Goal: Task Accomplishment & Management: Complete application form

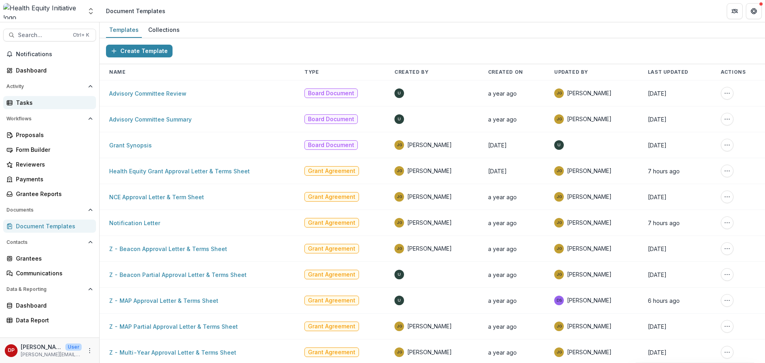
click at [53, 109] on link "Tasks" at bounding box center [49, 102] width 93 height 13
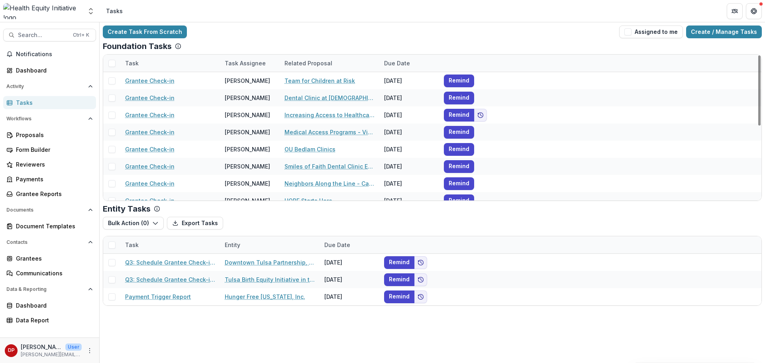
drag, startPoint x: 630, startPoint y: 33, endPoint x: 624, endPoint y: 39, distance: 8.7
click at [630, 33] on span "button" at bounding box center [627, 31] width 7 height 7
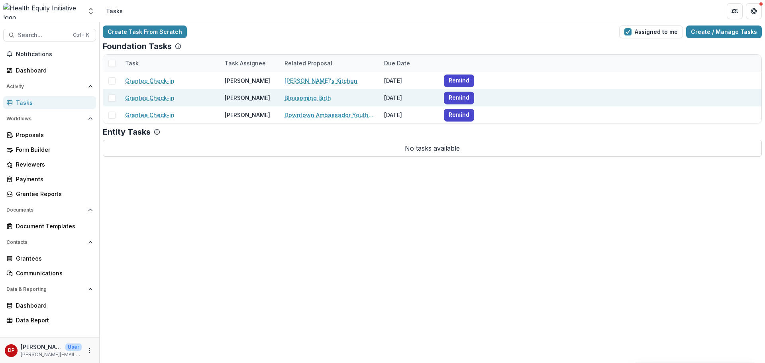
click at [294, 97] on link "Blossoming Birth" at bounding box center [307, 98] width 47 height 8
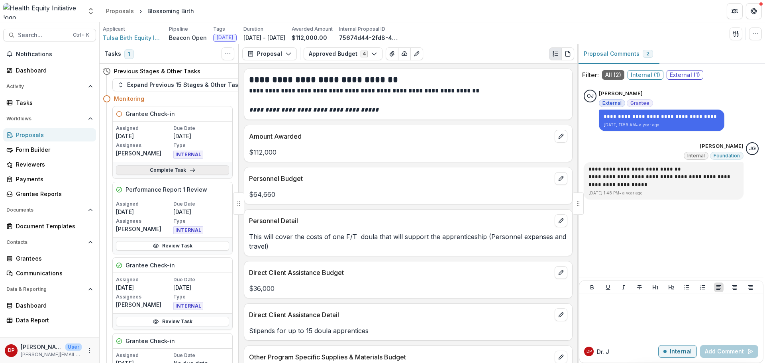
click at [171, 171] on link "Complete Task" at bounding box center [172, 170] width 113 height 10
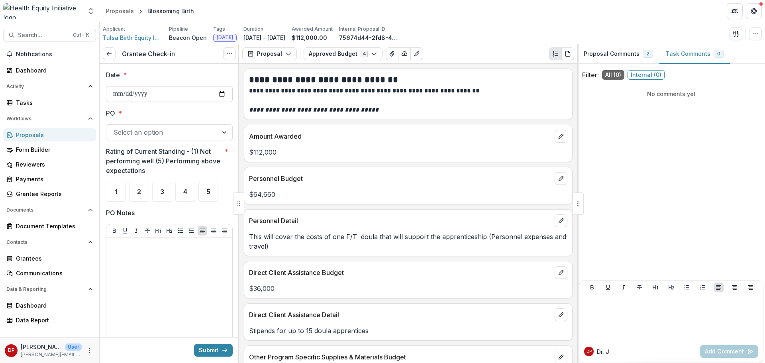
click at [216, 100] on input "Date *" at bounding box center [169, 94] width 127 height 16
click at [224, 89] on input "Date *" at bounding box center [169, 94] width 127 height 16
click at [218, 93] on input "Date *" at bounding box center [169, 94] width 127 height 16
type input "**********"
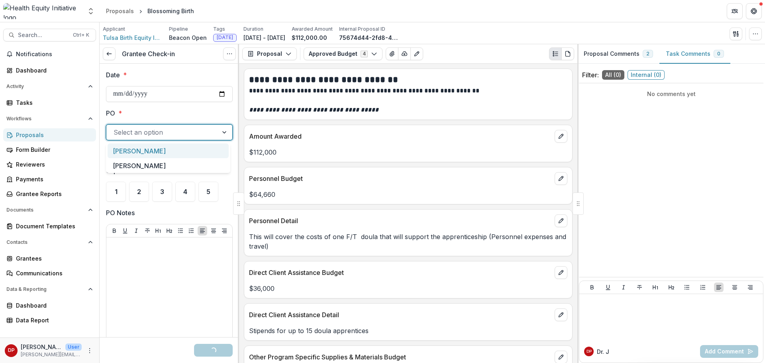
click at [165, 134] on div at bounding box center [162, 132] width 97 height 11
click at [156, 145] on div "[PERSON_NAME]" at bounding box center [168, 150] width 121 height 15
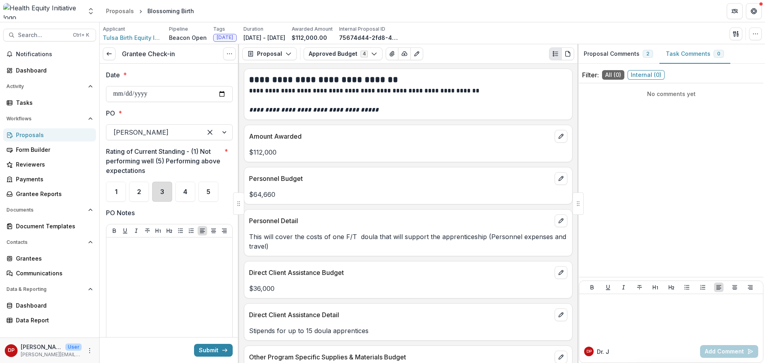
click at [158, 192] on div "3" at bounding box center [162, 192] width 20 height 20
click at [155, 245] on p at bounding box center [170, 245] width 120 height 9
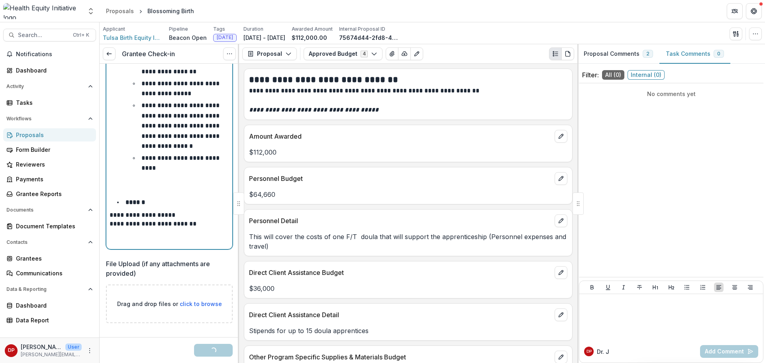
scroll to position [221, 0]
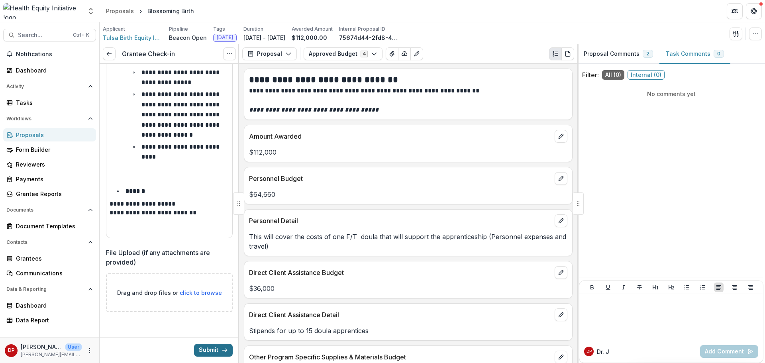
click at [208, 344] on button "Submit" at bounding box center [213, 350] width 39 height 13
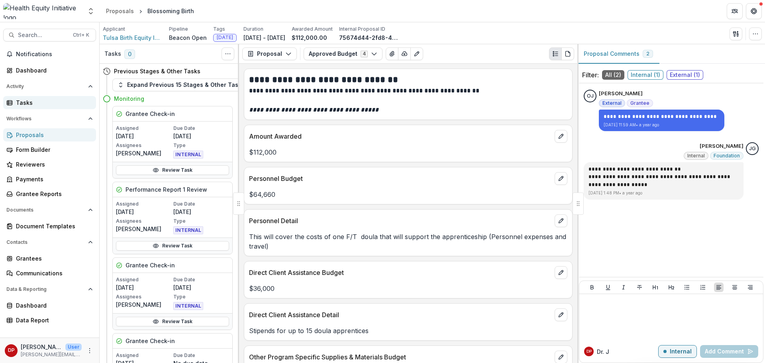
drag, startPoint x: 26, startPoint y: 102, endPoint x: 547, endPoint y: 1, distance: 530.5
click at [26, 102] on div "Tasks" at bounding box center [53, 102] width 74 height 8
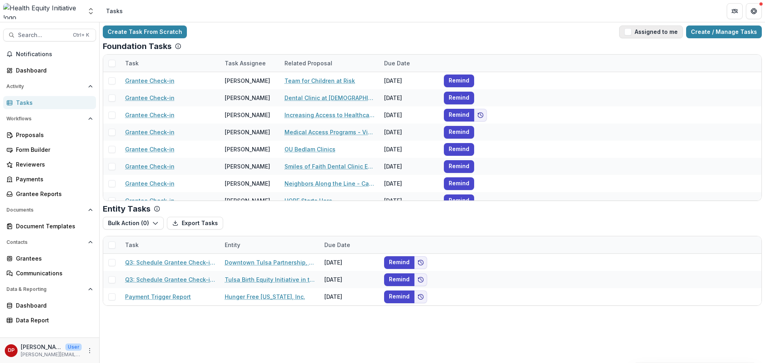
click at [652, 30] on button "Assigned to me" at bounding box center [651, 31] width 64 height 13
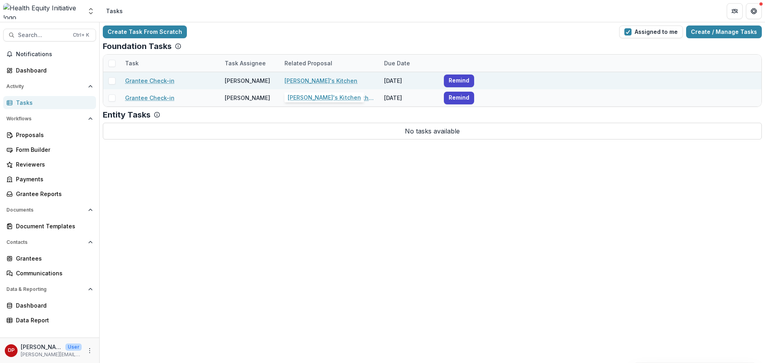
click at [300, 82] on link "[PERSON_NAME]'s Kitchen" at bounding box center [320, 80] width 73 height 8
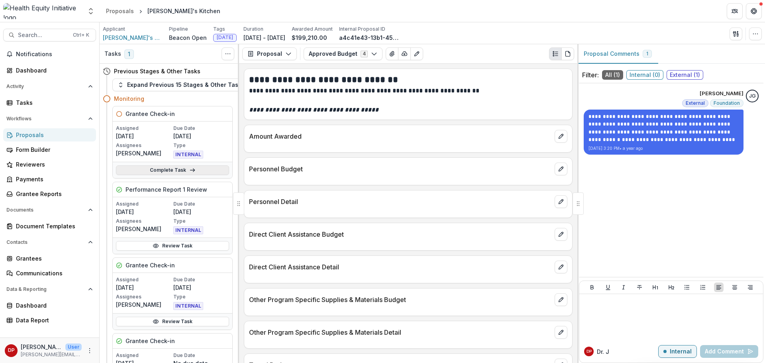
click at [171, 168] on link "Complete Task" at bounding box center [172, 170] width 113 height 10
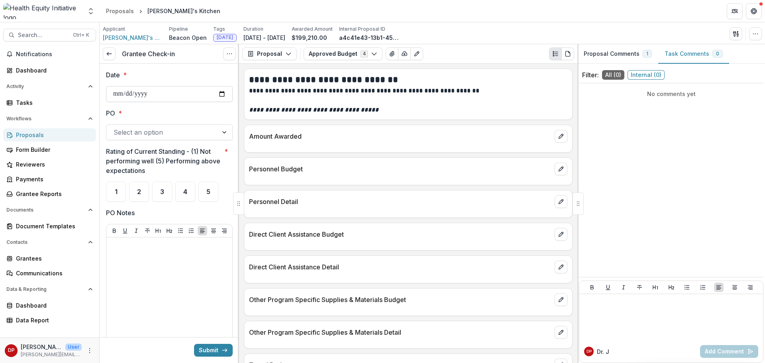
click at [215, 92] on input "Date *" at bounding box center [169, 94] width 127 height 16
click at [223, 98] on input "Date *" at bounding box center [169, 94] width 127 height 16
type input "**********"
click at [159, 131] on div at bounding box center [162, 132] width 97 height 11
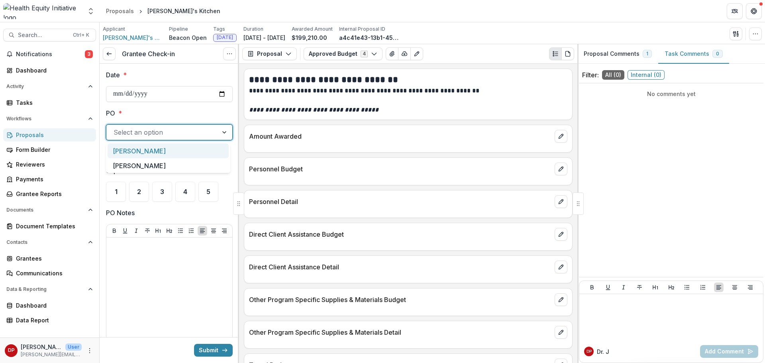
click at [147, 145] on div "[PERSON_NAME]" at bounding box center [168, 150] width 121 height 15
drag, startPoint x: 160, startPoint y: 197, endPoint x: 116, endPoint y: 189, distance: 45.3
click at [160, 197] on div "3" at bounding box center [162, 192] width 20 height 20
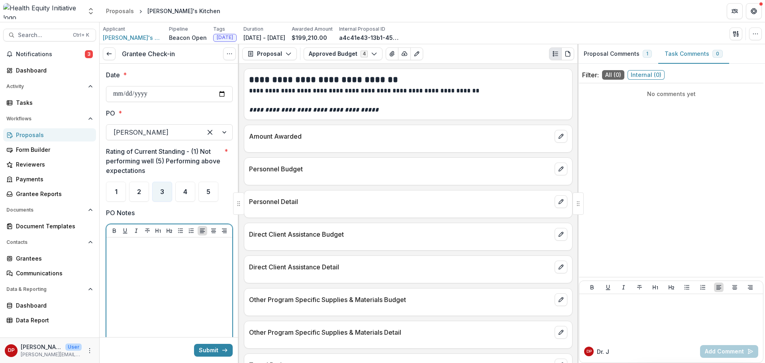
click at [128, 263] on div at bounding box center [170, 301] width 120 height 120
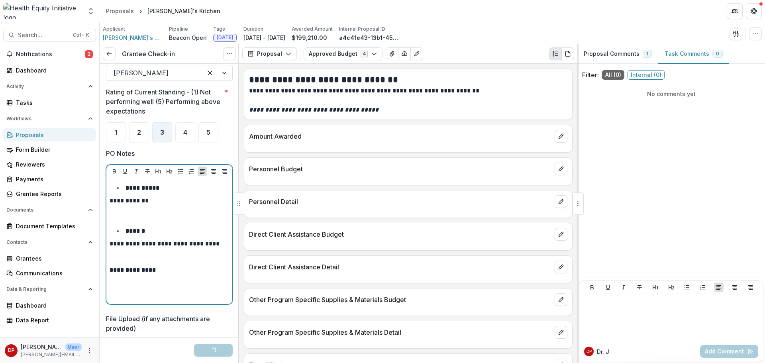
scroll to position [126, 0]
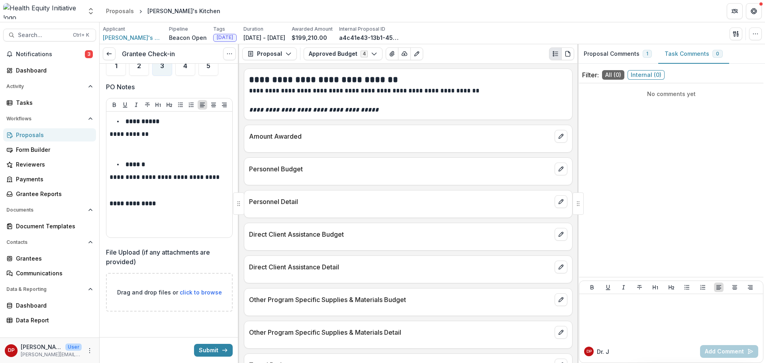
click at [189, 293] on span "click to browse" at bounding box center [201, 292] width 42 height 7
type input "**********"
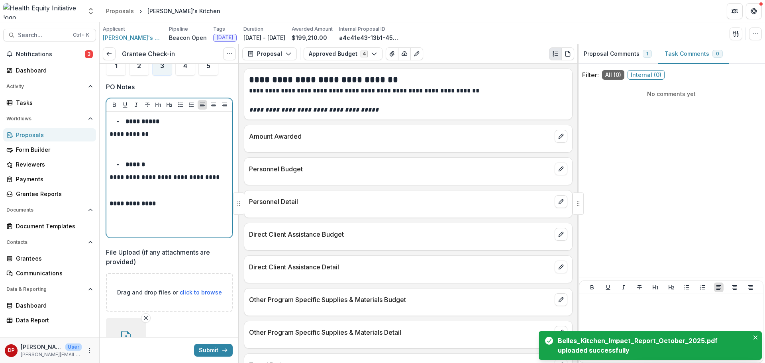
click at [110, 134] on p "**********" at bounding box center [168, 134] width 117 height 9
click at [110, 133] on p "**********" at bounding box center [168, 134] width 117 height 9
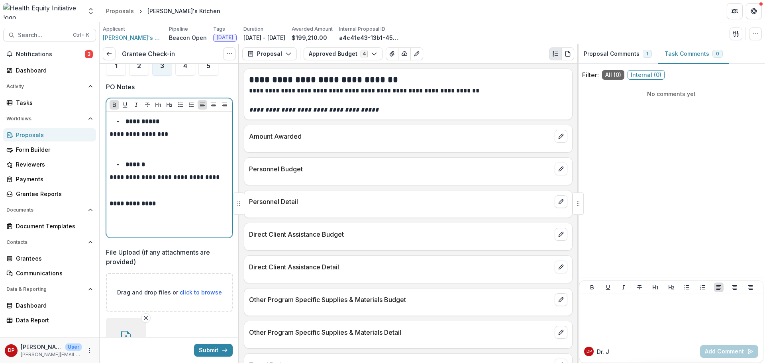
click at [172, 200] on p "**********" at bounding box center [170, 203] width 120 height 9
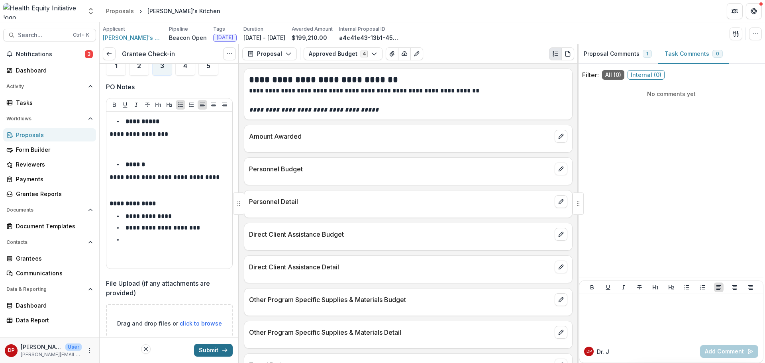
click at [222, 347] on button "Submit" at bounding box center [213, 350] width 39 height 13
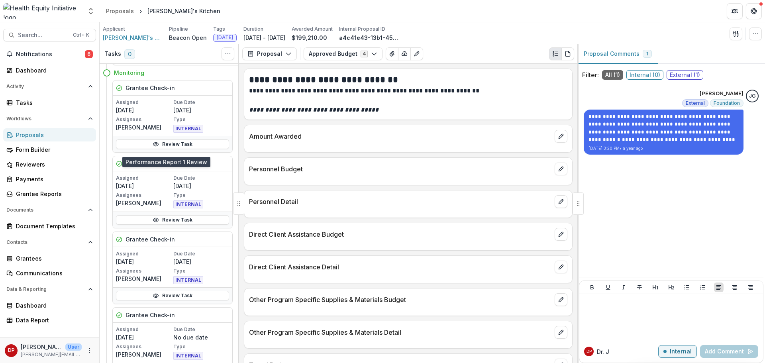
scroll to position [40, 0]
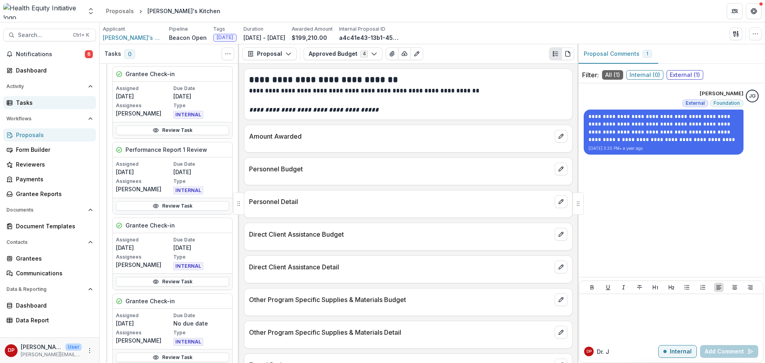
click at [45, 107] on link "Tasks" at bounding box center [49, 102] width 93 height 13
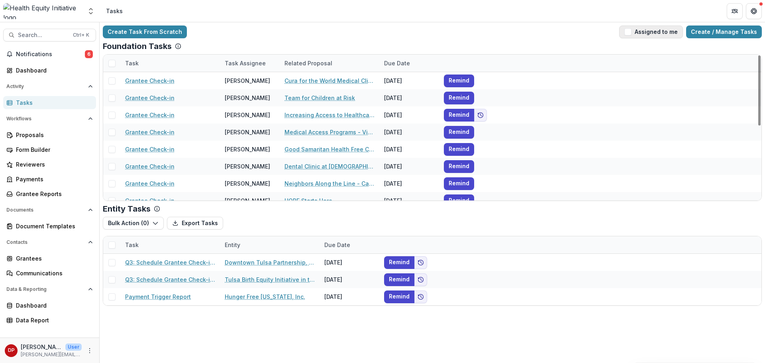
click at [629, 32] on button "Assigned to me" at bounding box center [651, 31] width 64 height 13
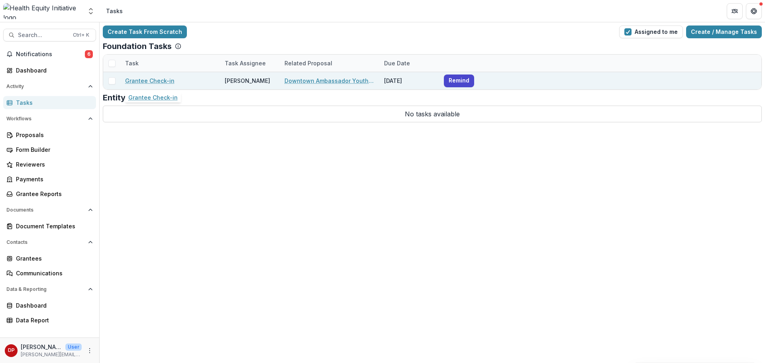
click at [171, 80] on link "Grantee Check-in" at bounding box center [149, 80] width 49 height 8
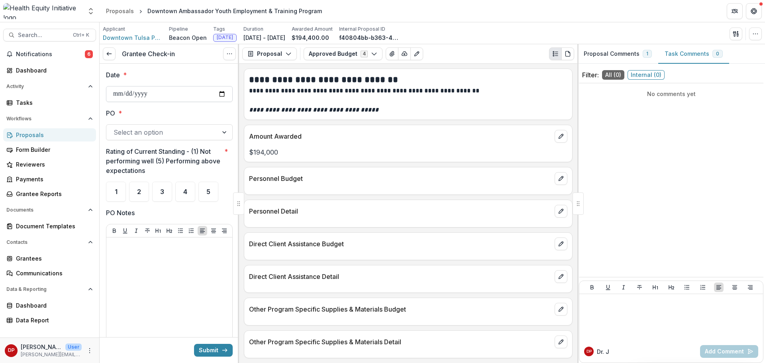
click at [216, 95] on input "Date *" at bounding box center [169, 94] width 127 height 16
type input "**********"
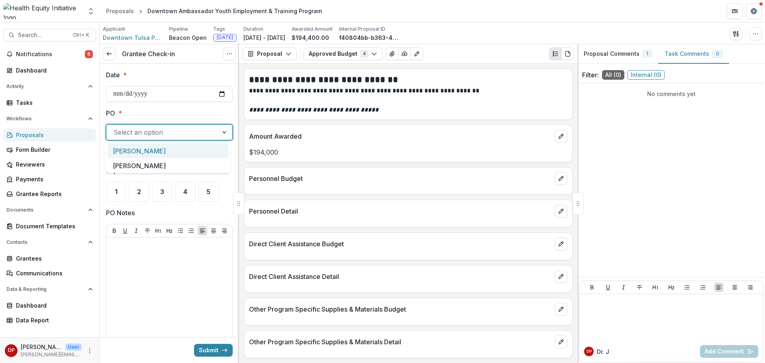
click at [159, 135] on div at bounding box center [162, 132] width 97 height 11
click at [149, 147] on div "[PERSON_NAME]" at bounding box center [168, 150] width 121 height 15
click at [118, 200] on div "1" at bounding box center [116, 192] width 20 height 20
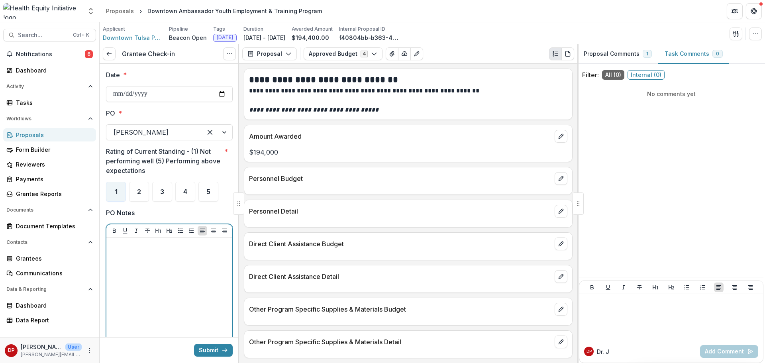
click at [140, 263] on div at bounding box center [170, 301] width 120 height 120
click at [133, 193] on div "2" at bounding box center [139, 192] width 20 height 20
click at [137, 246] on p at bounding box center [170, 245] width 120 height 9
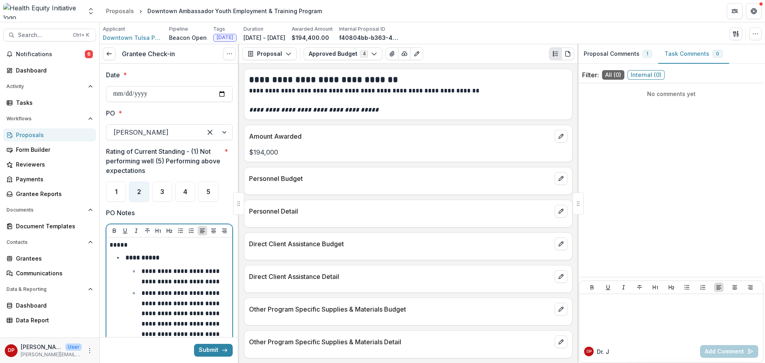
click at [151, 266] on ul "**********" at bounding box center [182, 307] width 94 height 83
click at [152, 268] on p "**********" at bounding box center [181, 276] width 80 height 16
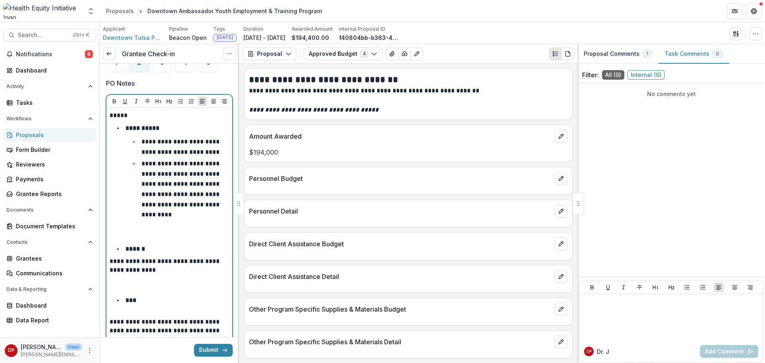
click at [136, 263] on p "**********" at bounding box center [168, 266] width 117 height 18
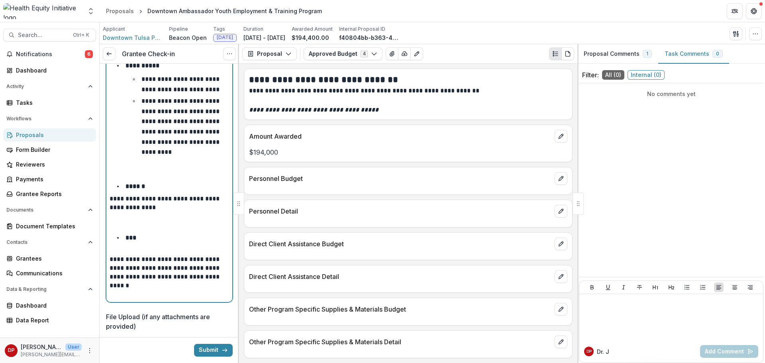
scroll to position [199, 0]
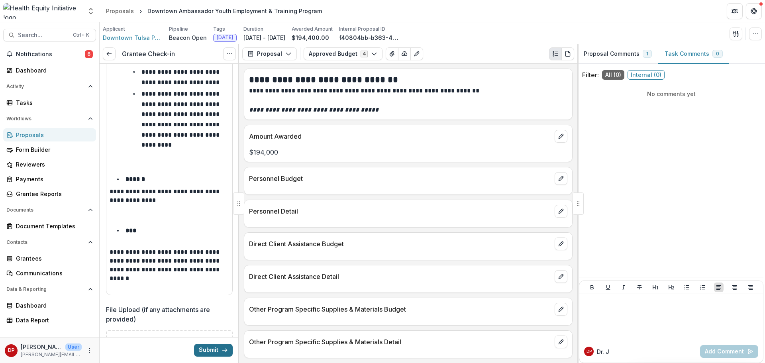
click at [201, 345] on button "Submit" at bounding box center [213, 350] width 39 height 13
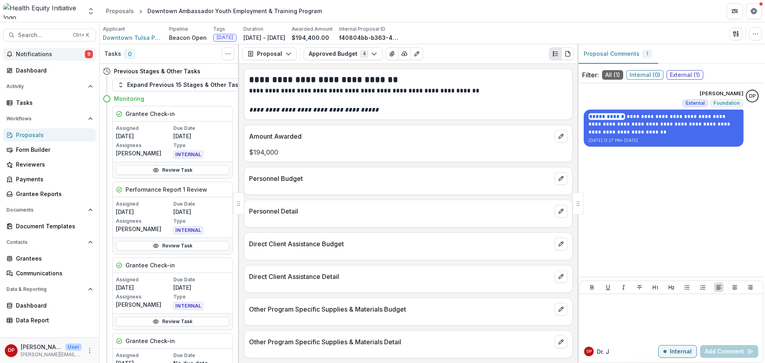
click at [81, 55] on span "Notifications" at bounding box center [50, 54] width 69 height 7
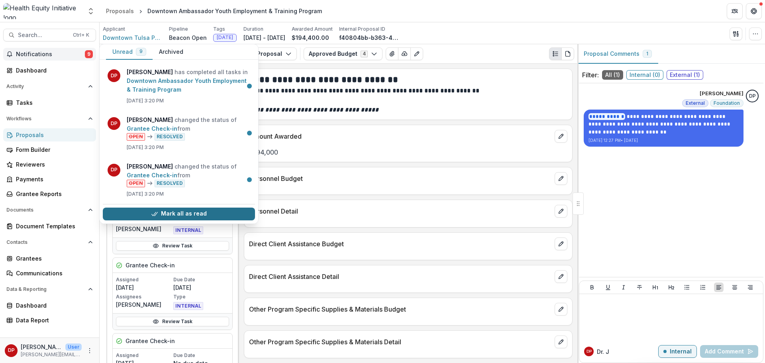
click at [234, 215] on button "Mark all as read" at bounding box center [179, 214] width 152 height 13
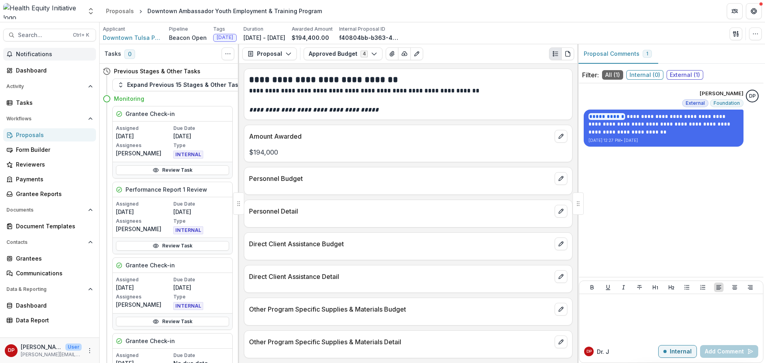
click at [88, 61] on div "Notifications Unread 0 Archived You don't have any unread notifications We'll n…" at bounding box center [49, 193] width 99 height 290
